Goal: Information Seeking & Learning: Learn about a topic

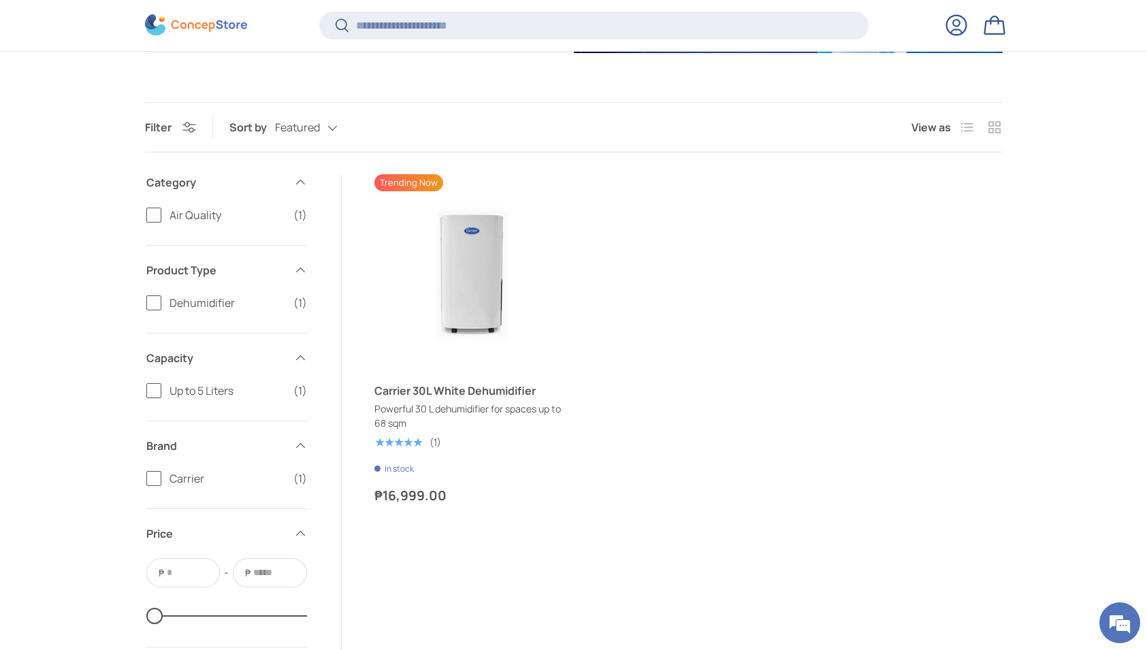
scroll to position [400, 0]
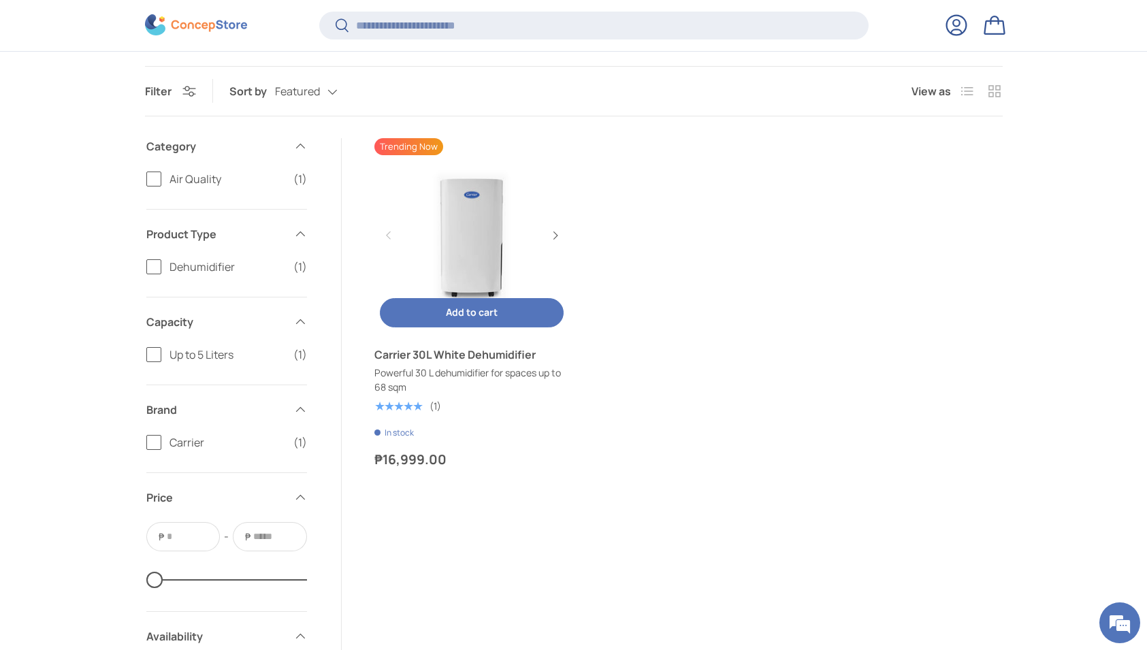
click at [447, 249] on link "Carrier 30L White Dehumidifier" at bounding box center [472, 235] width 195 height 195
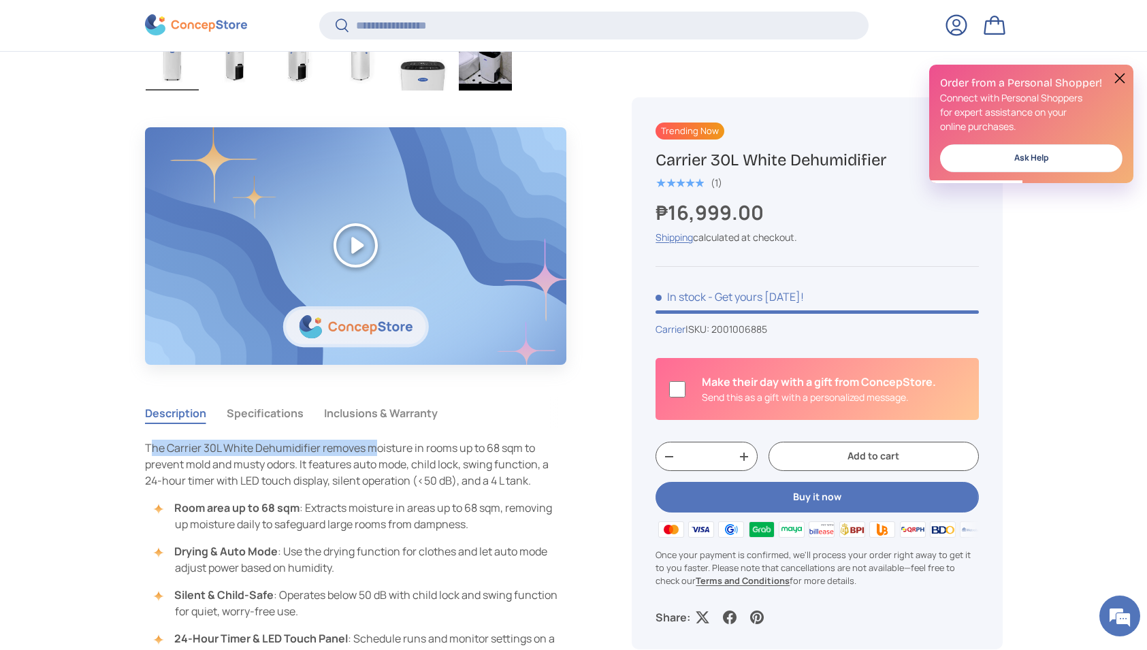
drag, startPoint x: 150, startPoint y: 447, endPoint x: 377, endPoint y: 447, distance: 226.8
click at [379, 447] on span "The Carrier 30L White Dehumidifier removes moisture in rooms up to 68 sqm to pr…" at bounding box center [347, 465] width 404 height 48
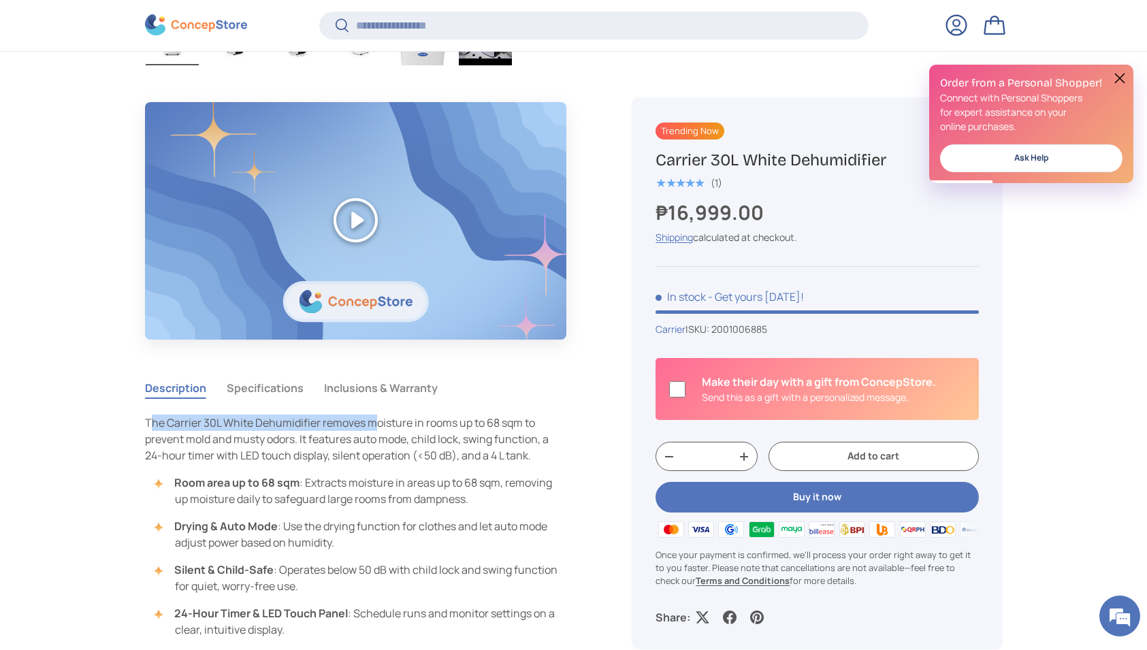
scroll to position [938, 0]
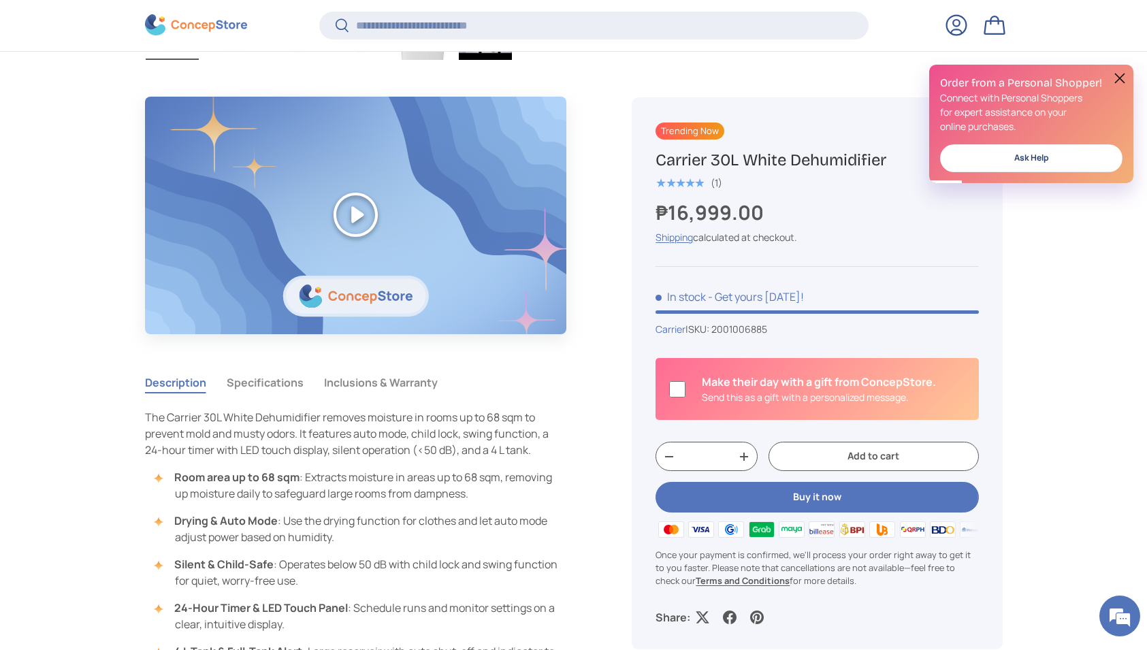
click at [327, 477] on li "Room area up to 68 sqm : Extracts moisture in areas up to 68 sqm, removing up m…" at bounding box center [363, 485] width 409 height 33
drag, startPoint x: 327, startPoint y: 477, endPoint x: 539, endPoint y: 481, distance: 212.5
click at [539, 481] on li "Room area up to 68 sqm : Extracts moisture in areas up to 68 sqm, removing up m…" at bounding box center [363, 485] width 409 height 33
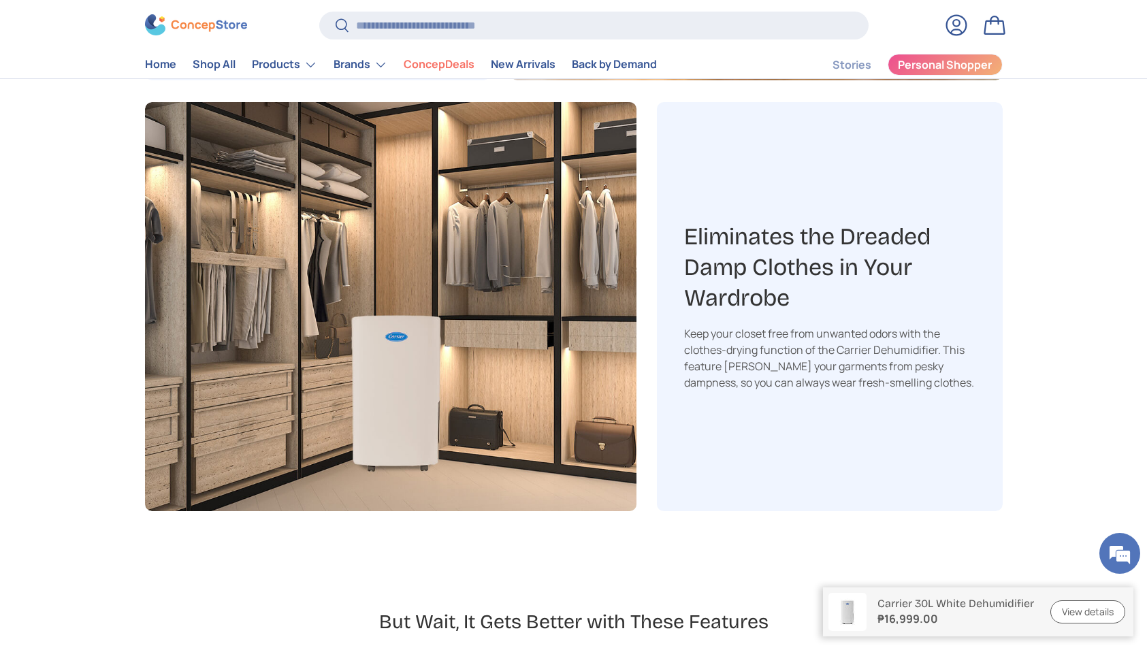
scroll to position [2571, 0]
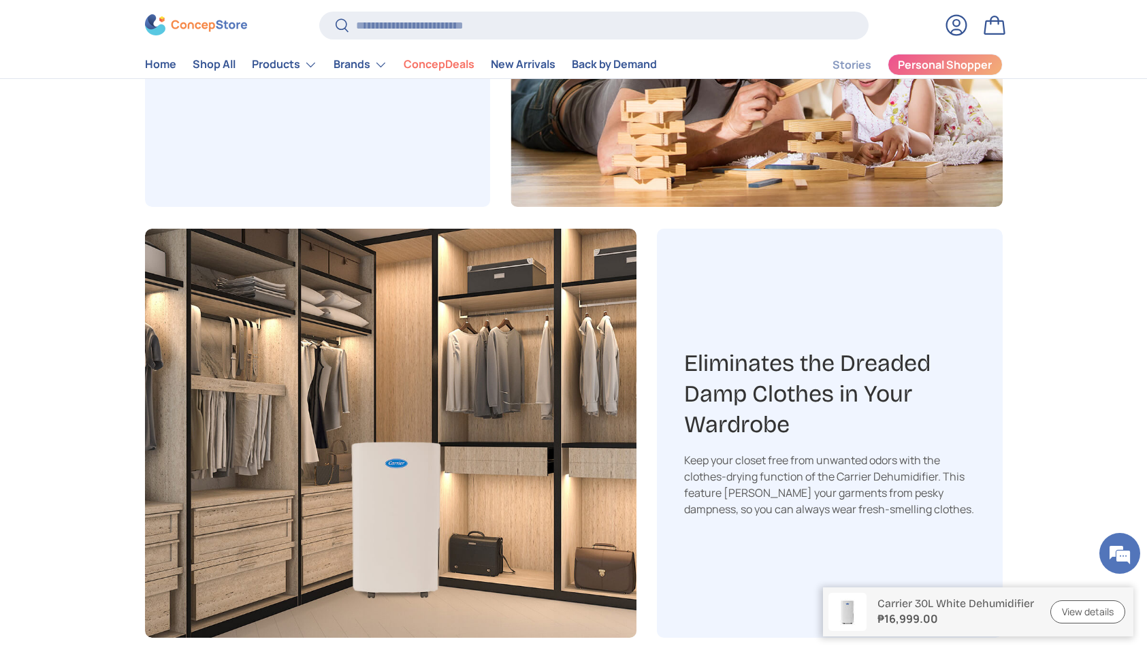
click at [539, 481] on img at bounding box center [391, 433] width 492 height 409
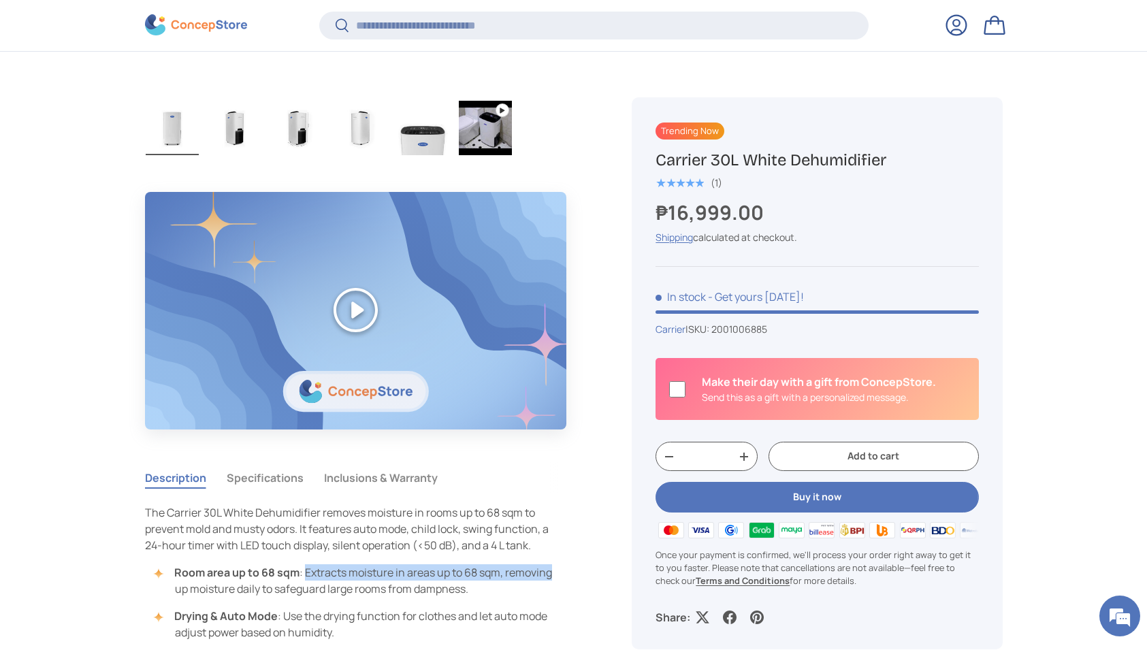
scroll to position [860, 0]
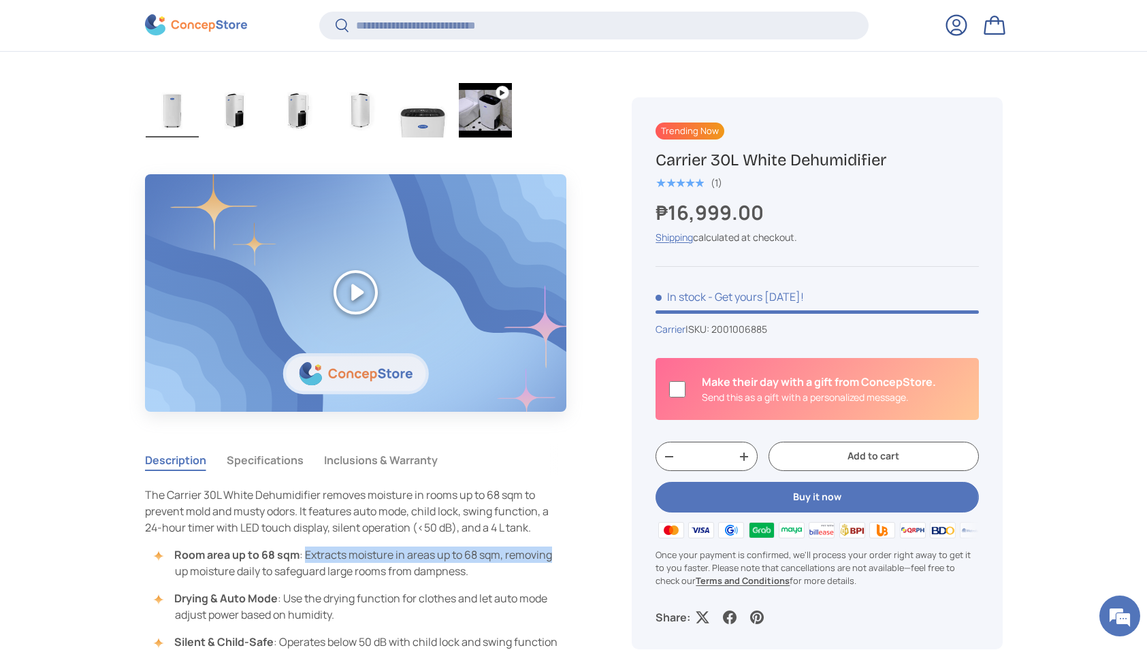
click at [276, 466] on button "Specifications" at bounding box center [265, 460] width 77 height 31
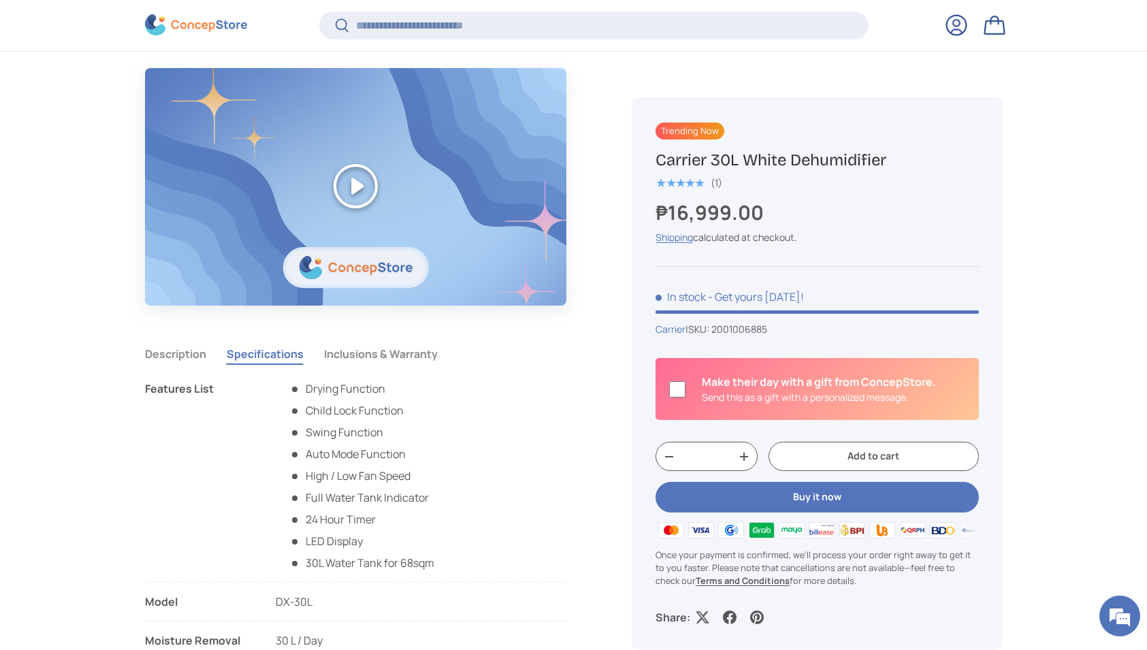
scroll to position [977, 0]
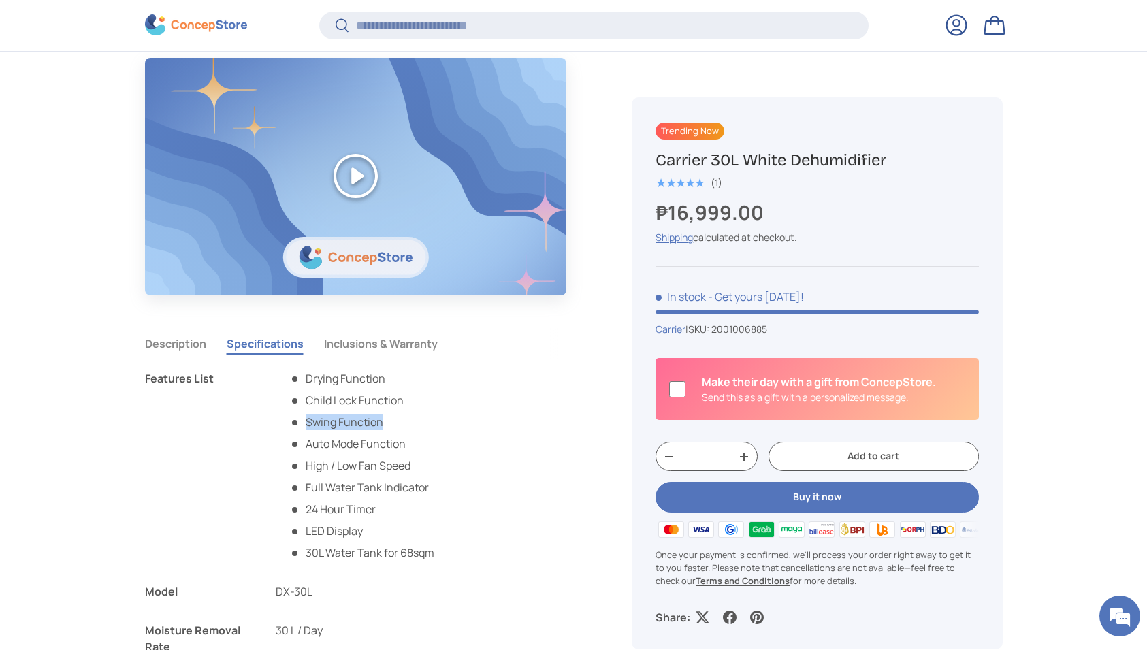
drag, startPoint x: 308, startPoint y: 415, endPoint x: 410, endPoint y: 419, distance: 101.5
click at [411, 419] on li "Swing Function" at bounding box center [361, 422] width 145 height 16
drag, startPoint x: 311, startPoint y: 447, endPoint x: 424, endPoint y: 447, distance: 113.0
click at [423, 447] on li "Auto Mode Function" at bounding box center [361, 444] width 145 height 16
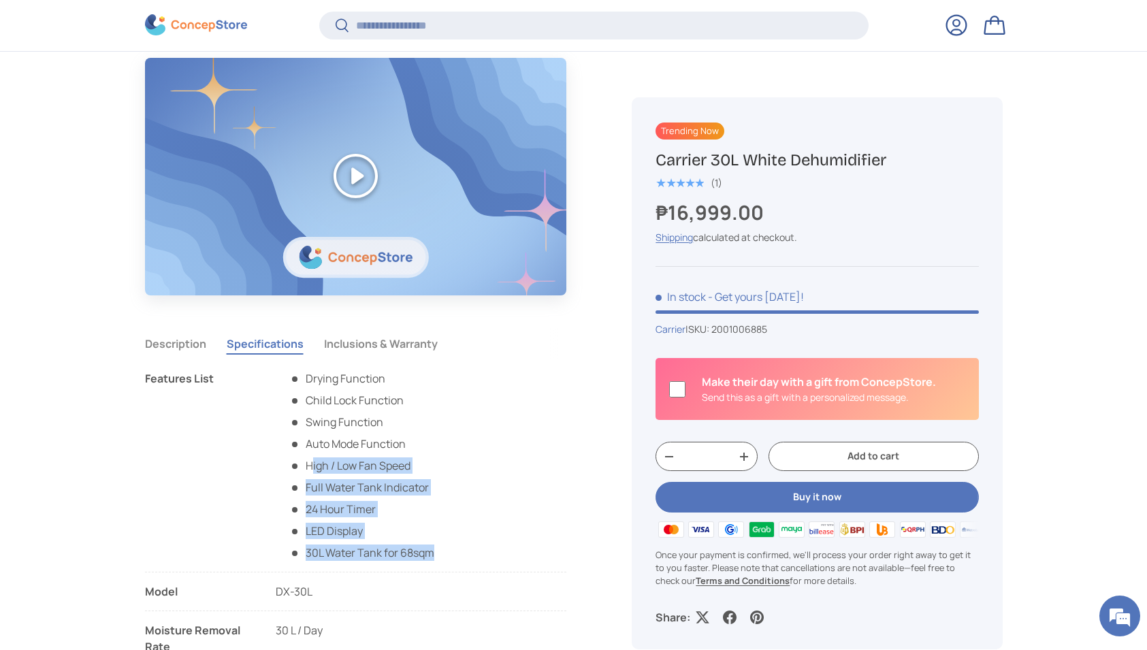
drag, startPoint x: 311, startPoint y: 464, endPoint x: 477, endPoint y: 464, distance: 166.2
click at [475, 464] on li "Features List Drying Function Child Lock Function Swing Function Auto Mode Func…" at bounding box center [356, 471] width 422 height 202
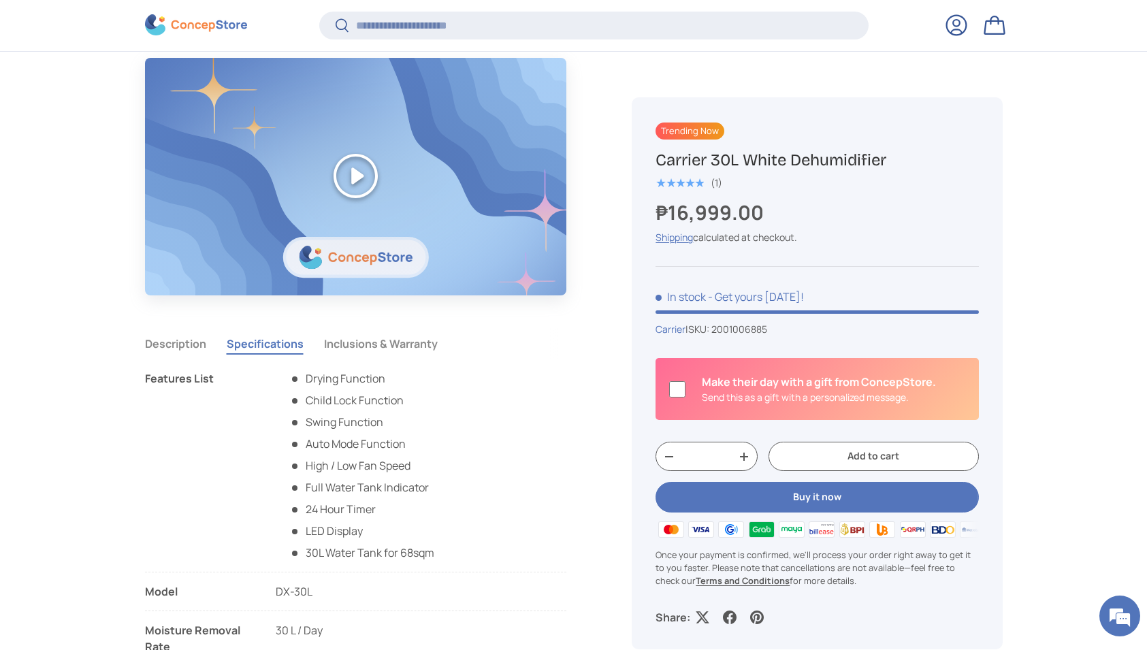
click at [337, 485] on li "Full Water Tank Indicator" at bounding box center [361, 487] width 145 height 16
drag, startPoint x: 313, startPoint y: 484, endPoint x: 460, endPoint y: 484, distance: 147.1
click at [460, 484] on li "Features List Drying Function Child Lock Function Swing Function Auto Mode Func…" at bounding box center [356, 471] width 422 height 202
click at [383, 492] on li "Full Water Tank Indicator" at bounding box center [361, 487] width 145 height 16
drag, startPoint x: 310, startPoint y: 502, endPoint x: 402, endPoint y: 502, distance: 91.9
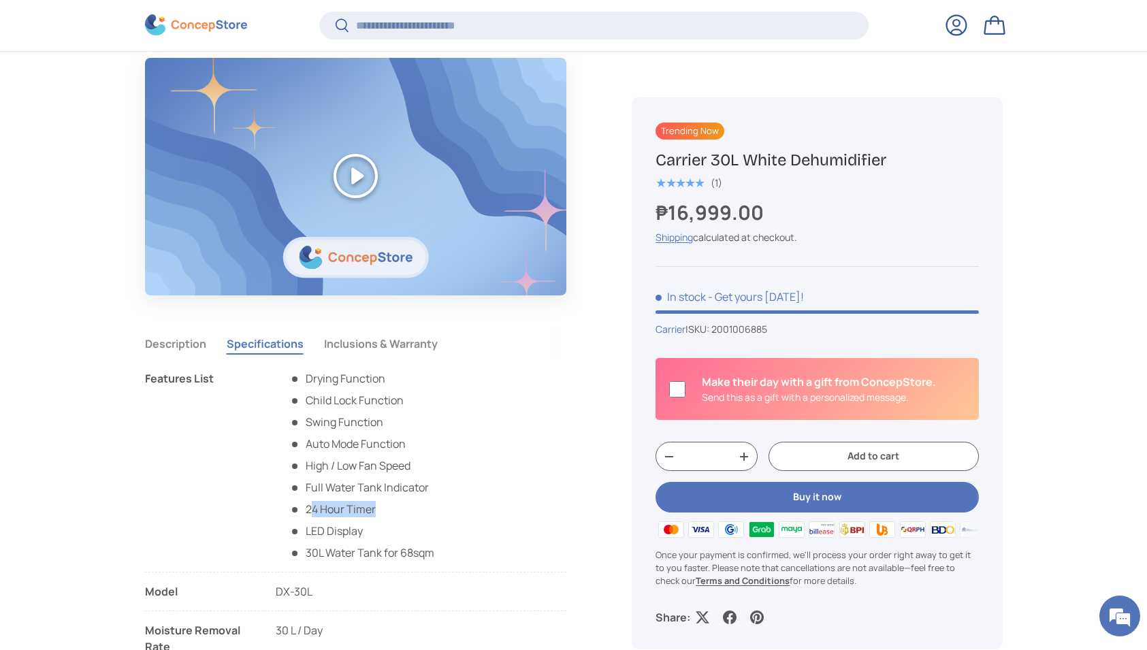
click at [402, 502] on li "24 Hour Timer" at bounding box center [361, 509] width 145 height 16
drag, startPoint x: 315, startPoint y: 533, endPoint x: 380, endPoint y: 533, distance: 64.7
click at [381, 533] on li "LED Display" at bounding box center [361, 531] width 145 height 16
drag, startPoint x: 317, startPoint y: 548, endPoint x: 466, endPoint y: 548, distance: 149.8
click at [466, 548] on li "Features List Drying Function Child Lock Function Swing Function Auto Mode Func…" at bounding box center [356, 471] width 422 height 202
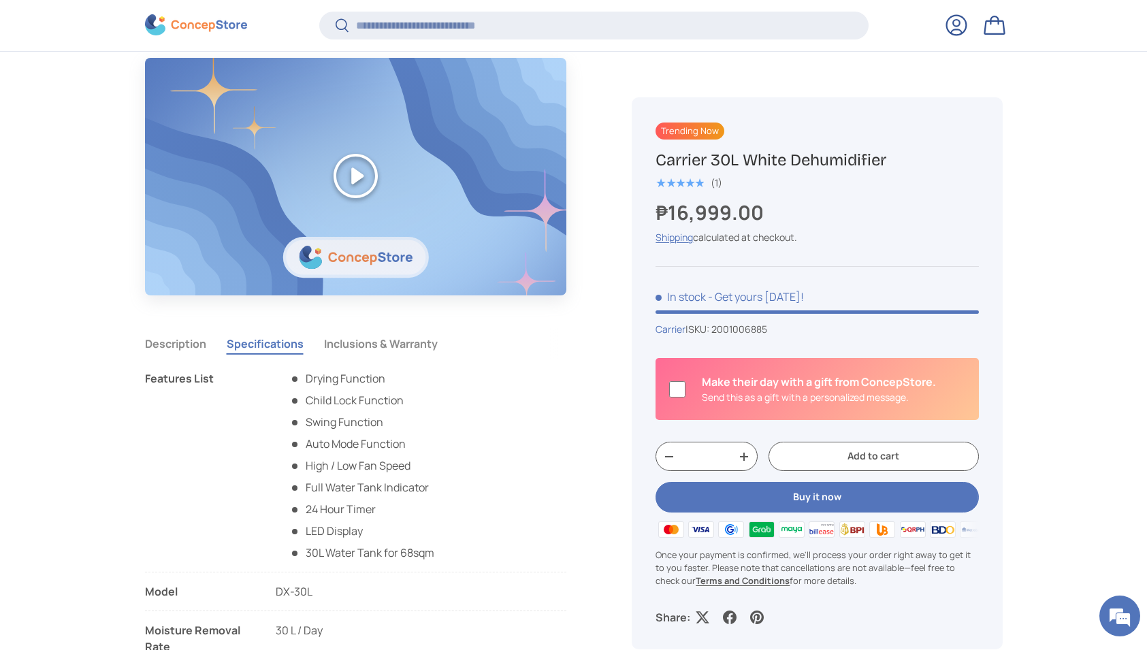
click at [441, 543] on li "Features List Drying Function Child Lock Function Swing Function Auto Mode Func…" at bounding box center [356, 471] width 422 height 202
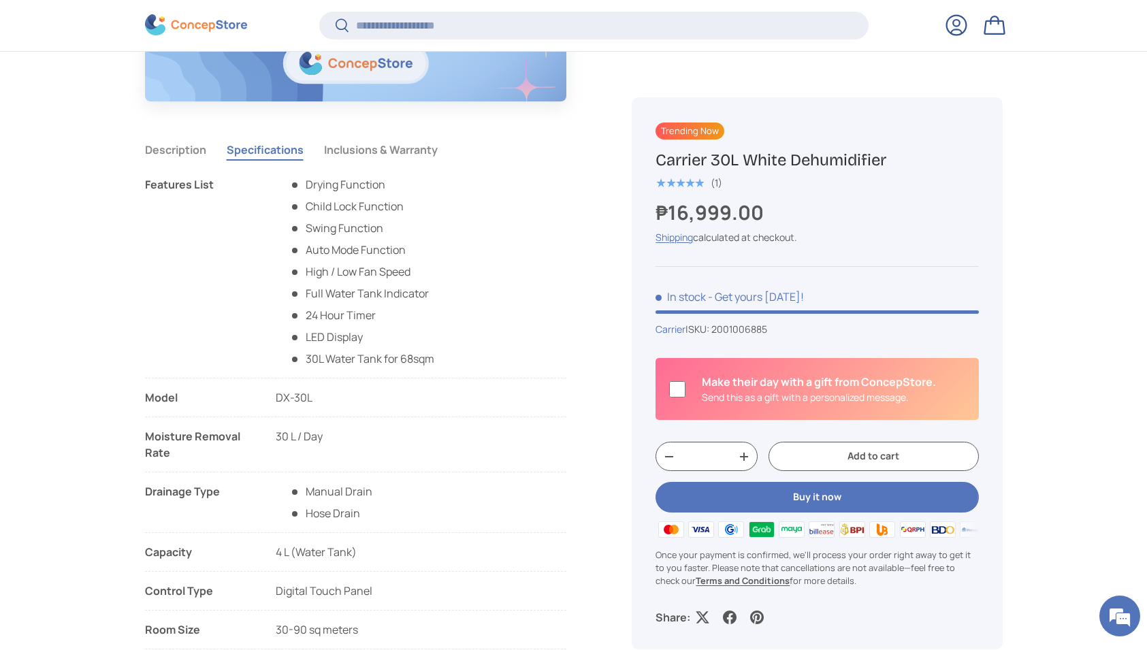
scroll to position [1176, 0]
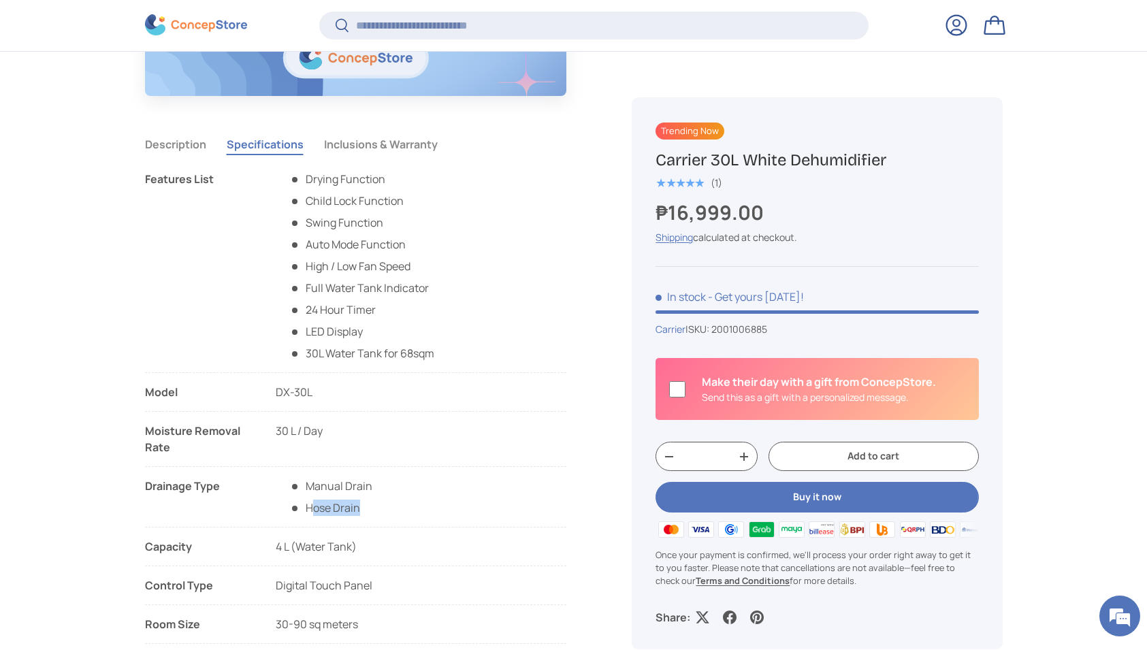
drag, startPoint x: 311, startPoint y: 508, endPoint x: 379, endPoint y: 507, distance: 68.8
click at [379, 507] on li "Drainage Type Manual Drain Hose Drain" at bounding box center [356, 503] width 422 height 50
click at [360, 507] on div "Manual Drain Hose Drain" at bounding box center [324, 497] width 97 height 38
drag, startPoint x: 276, startPoint y: 548, endPoint x: 351, endPoint y: 548, distance: 74.2
click at [351, 548] on span "4 L (Water Tank)" at bounding box center [316, 546] width 81 height 15
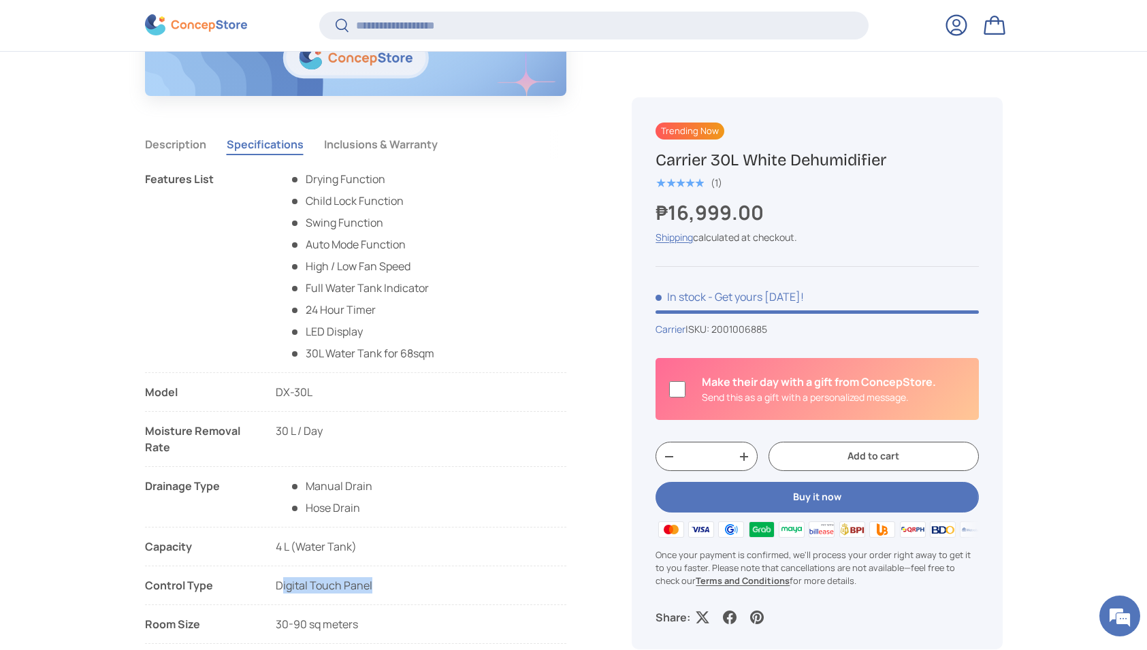
drag, startPoint x: 283, startPoint y: 585, endPoint x: 388, endPoint y: 584, distance: 105.6
click at [388, 584] on li "Control Type Digital Touch Panel" at bounding box center [356, 591] width 422 height 28
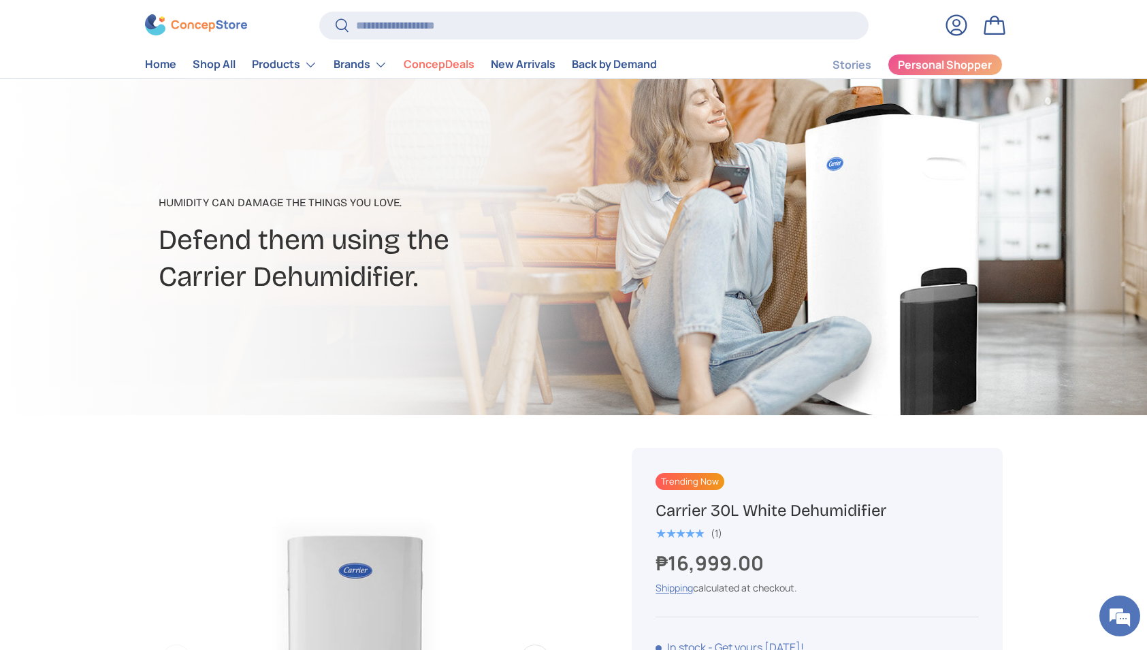
scroll to position [0, 0]
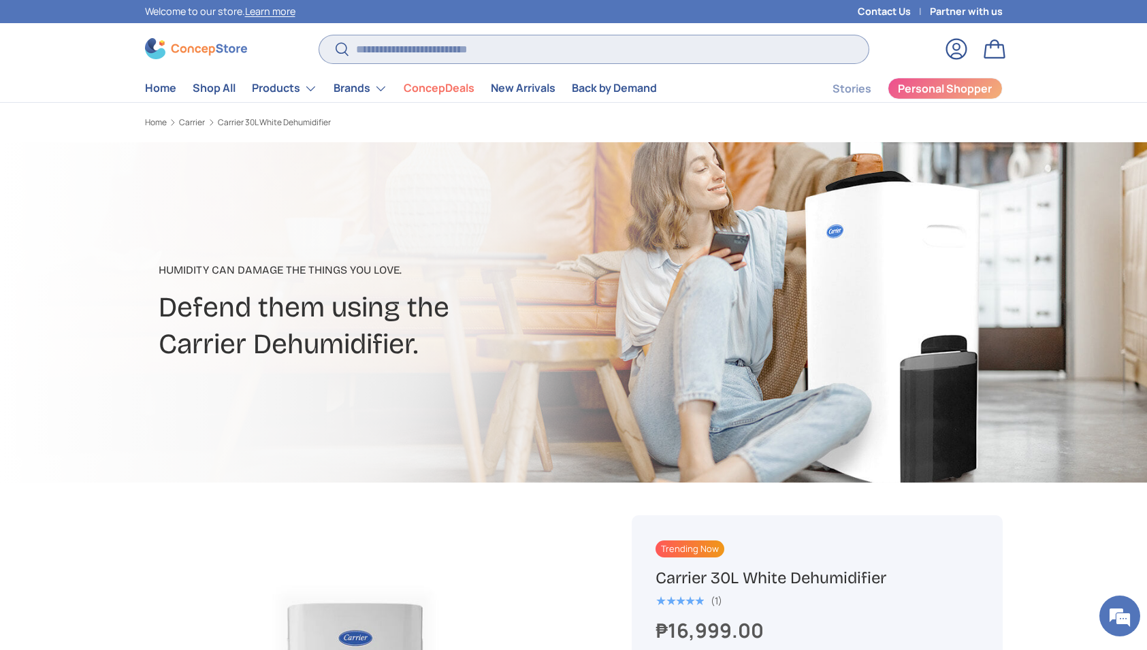
click at [431, 50] on input "Search" at bounding box center [593, 49] width 549 height 28
type input "*****"
click at [319, 34] on button "Search" at bounding box center [334, 50] width 31 height 32
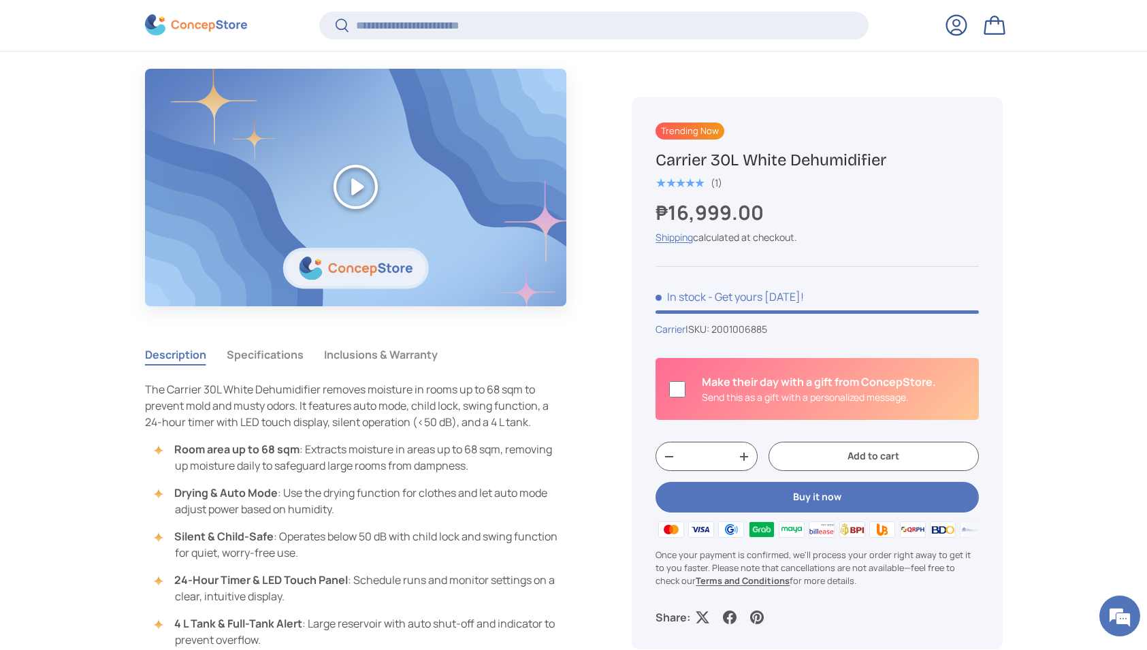
scroll to position [972, 0]
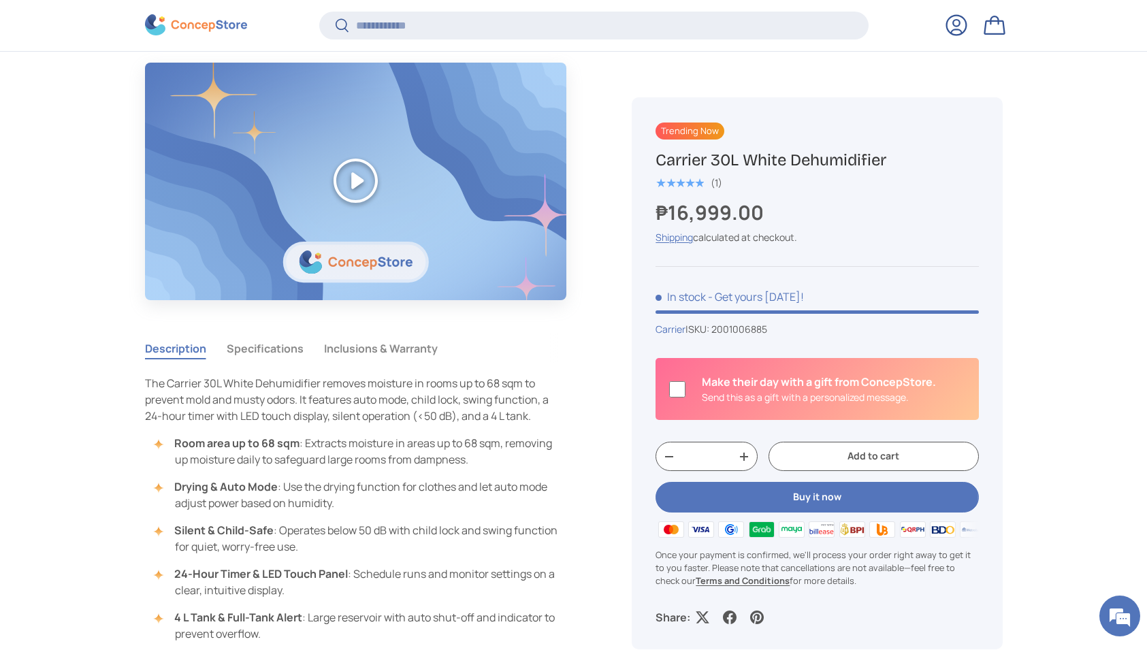
click at [357, 347] on button "Inclusions & Warranty" at bounding box center [381, 348] width 114 height 31
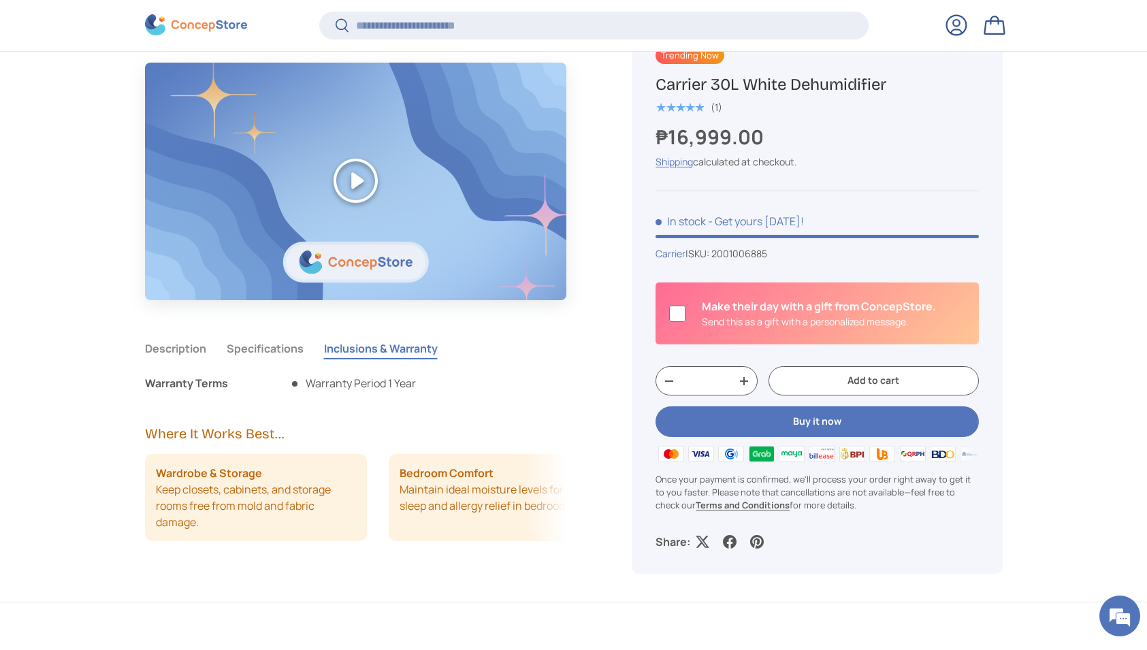
click at [278, 358] on button "Specifications" at bounding box center [265, 348] width 77 height 31
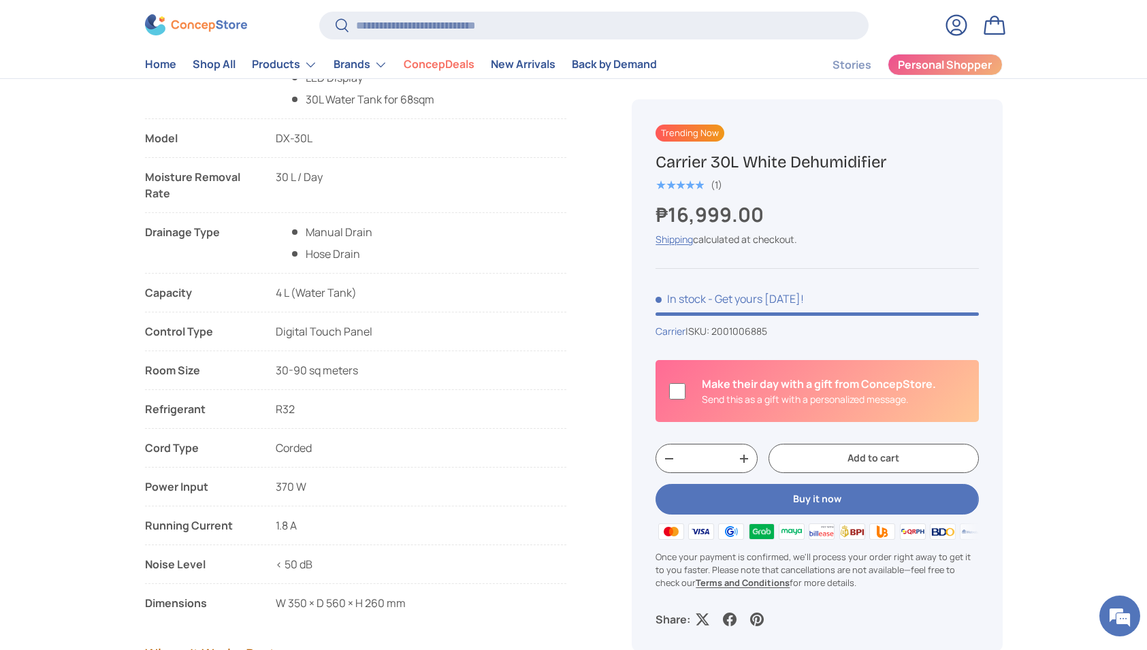
scroll to position [1417, 0]
